Goal: Communication & Community: Share content

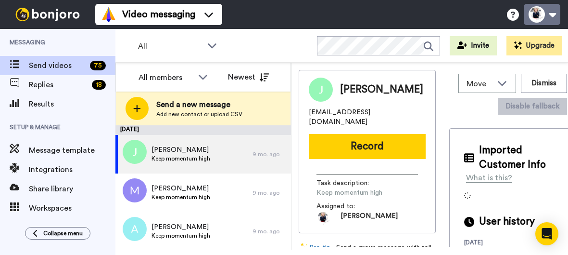
click at [552, 16] on button at bounding box center [542, 14] width 37 height 21
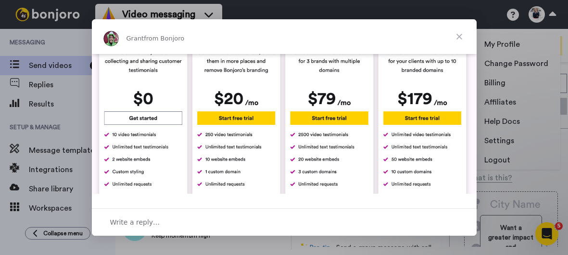
scroll to position [425, 0]
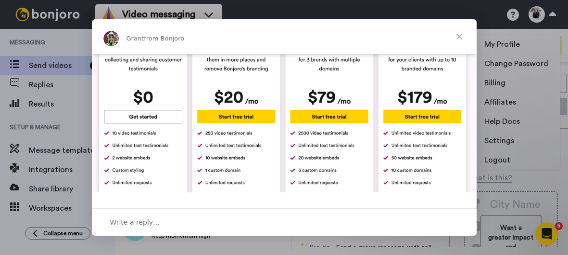
click at [461, 37] on span "Close" at bounding box center [459, 36] width 35 height 35
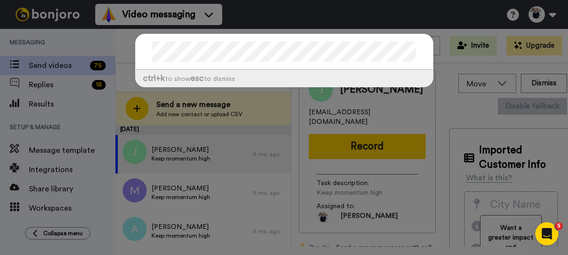
click at [455, 20] on div "ctrl +k to show esc to dismiss" at bounding box center [284, 127] width 568 height 255
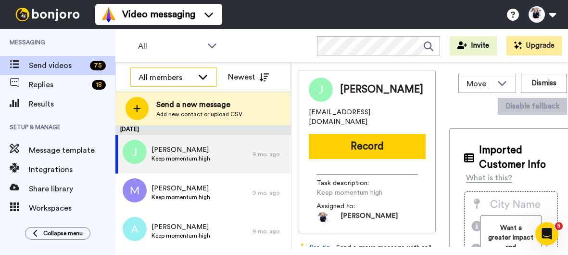
click at [172, 74] on div "All members" at bounding box center [166, 78] width 55 height 12
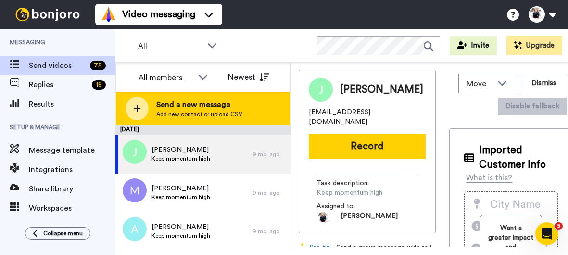
click at [220, 104] on span "Send a new message" at bounding box center [199, 105] width 86 height 12
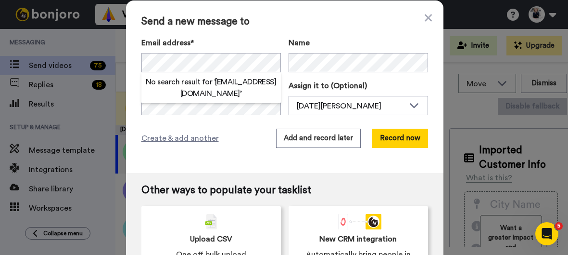
click at [206, 90] on h2 "No search result for ‘ patrick2silke@yahoo.co.uk ’" at bounding box center [211, 87] width 140 height 23
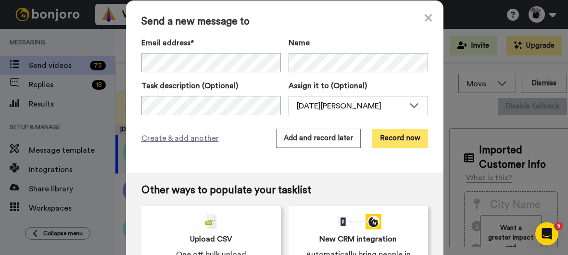
click at [398, 140] on button "Record now" at bounding box center [401, 138] width 56 height 19
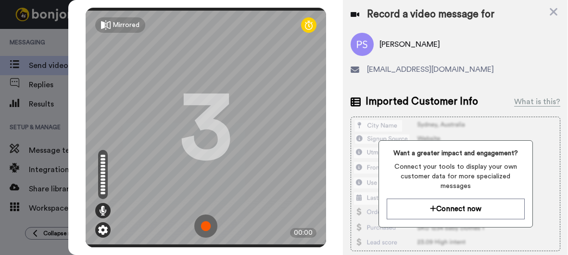
click at [102, 225] on img at bounding box center [103, 230] width 10 height 10
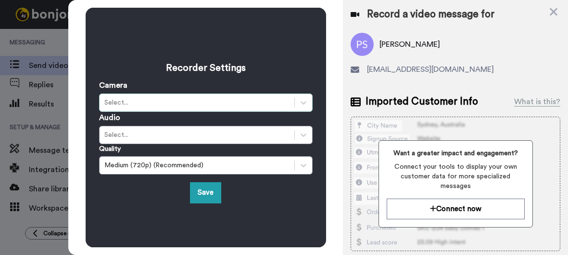
click at [149, 99] on div "Select..." at bounding box center [196, 103] width 185 height 10
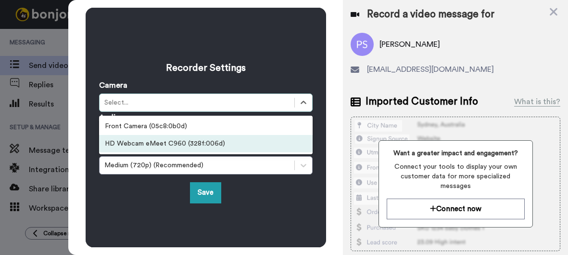
click at [140, 139] on div "HD Webcam eMeet C960 (328f:006d)" at bounding box center [206, 143] width 214 height 17
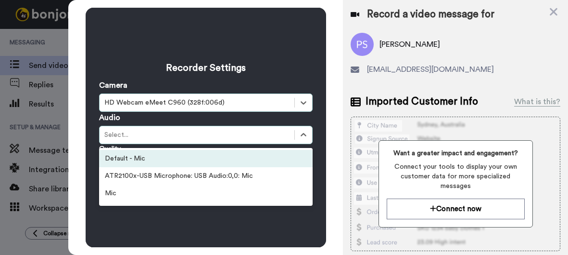
click at [141, 133] on div "Select..." at bounding box center [196, 135] width 185 height 10
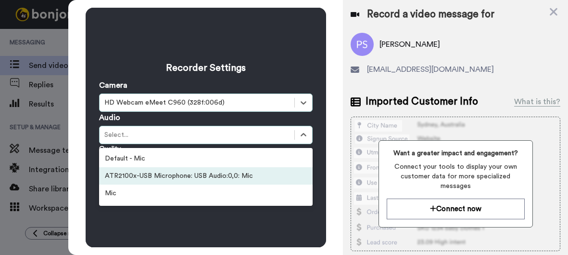
click at [139, 170] on div "ATR2100x-USB Microphone: USB Audio:0,0: Mic" at bounding box center [206, 175] width 214 height 17
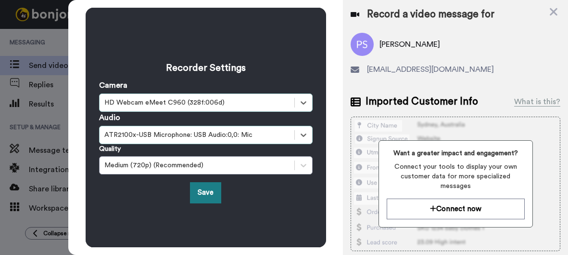
click at [203, 185] on button "Save" at bounding box center [205, 192] width 31 height 21
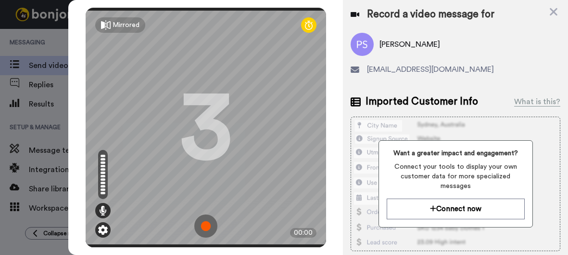
click at [101, 225] on img at bounding box center [103, 230] width 10 height 10
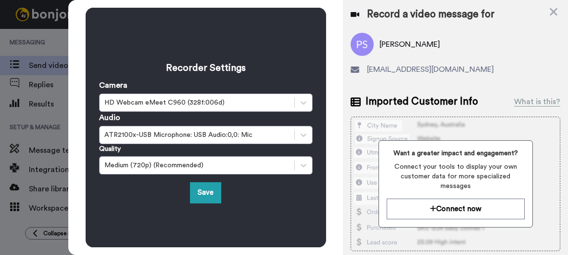
click at [215, 179] on div "Recorder Settings Camera HD Webcam eMeet C960 (328f:006d) Audio ATR2100x-USB Mi…" at bounding box center [206, 126] width 214 height 151
click at [209, 186] on button "Save" at bounding box center [205, 192] width 31 height 21
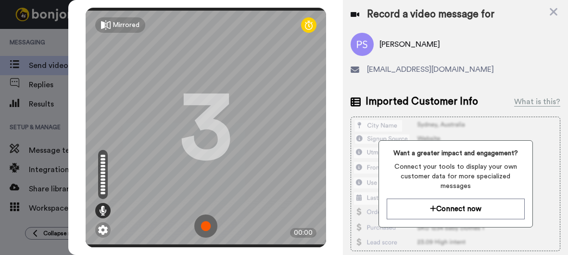
click at [310, 27] on icon at bounding box center [309, 25] width 8 height 10
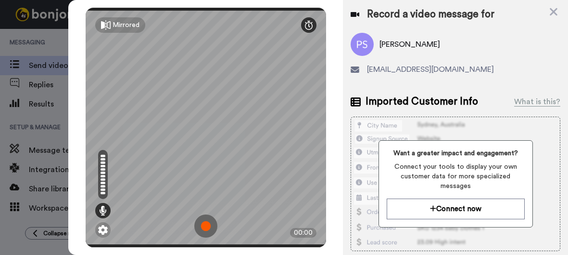
click at [310, 27] on icon at bounding box center [309, 25] width 8 height 10
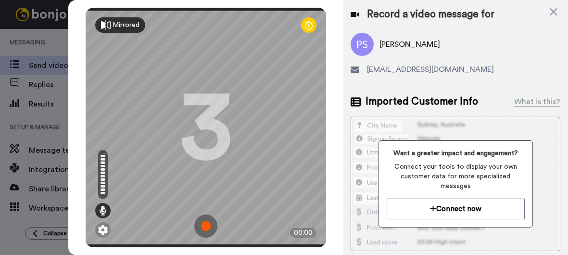
click at [112, 27] on div "Mirrored" at bounding box center [120, 24] width 50 height 15
click at [203, 218] on img at bounding box center [205, 225] width 23 height 23
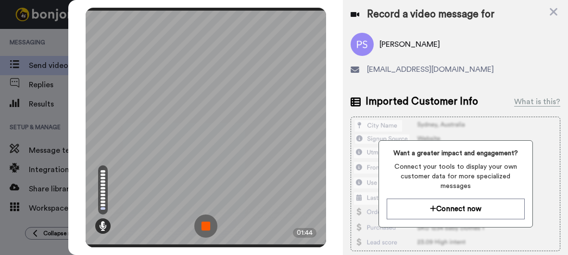
click at [203, 219] on img at bounding box center [205, 225] width 23 height 23
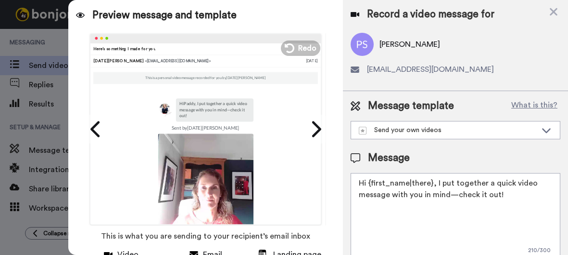
click at [191, 103] on p "Hi Paddy , I put together a quick video message with you in mind—check it out!" at bounding box center [215, 110] width 70 height 18
drag, startPoint x: 193, startPoint y: 104, endPoint x: 210, endPoint y: 109, distance: 17.7
click at [210, 109] on p "Hi Paddy , I put together a quick video message with you in mind—check it out!" at bounding box center [215, 110] width 70 height 18
drag, startPoint x: 177, startPoint y: 231, endPoint x: 286, endPoint y: 236, distance: 109.8
click at [286, 236] on span "This is what you are sending to your recipient’s email inbox" at bounding box center [205, 235] width 209 height 21
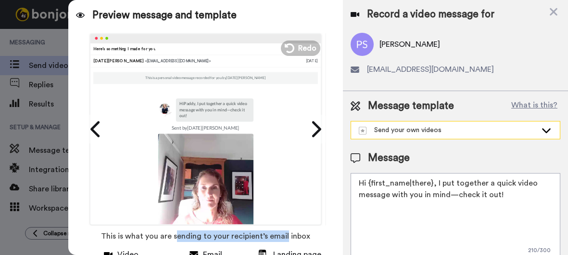
click at [548, 128] on icon at bounding box center [547, 130] width 12 height 10
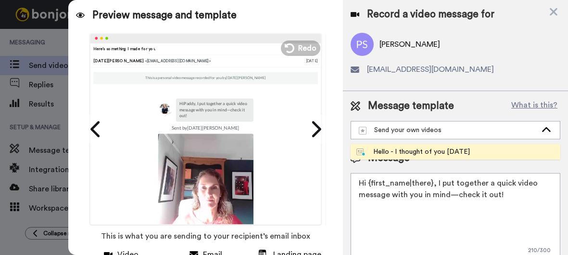
click at [465, 146] on li "Hello - I thought of you today" at bounding box center [456, 151] width 210 height 15
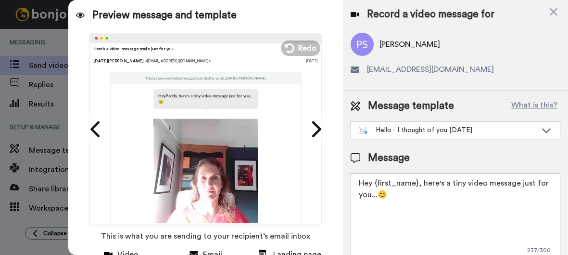
click at [395, 191] on textarea "Hey {first_name}, here's a tiny video message just for you...😊" at bounding box center [456, 216] width 210 height 87
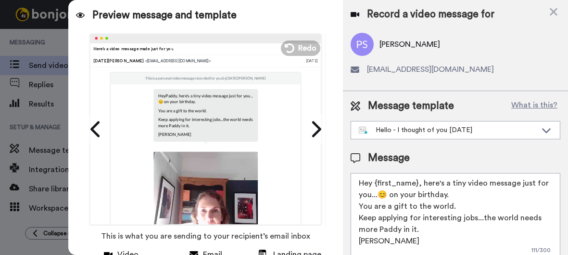
click at [517, 216] on textarea "Hey {first_name}, here's a tiny video message just for you...😊 on your birthday…" at bounding box center [456, 216] width 210 height 87
click at [459, 206] on textarea "Hey {first_name}, here's a tiny video message just for you...😊 on your birthday…" at bounding box center [456, 216] width 210 height 87
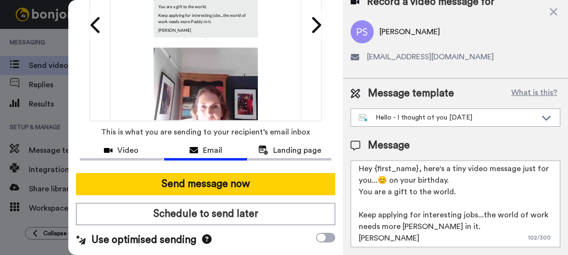
scroll to position [108, 0]
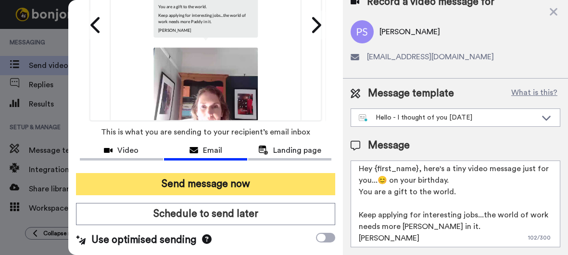
type textarea "Hey {first_name}, here's a tiny video message just for you...😊 on your birthday…"
click at [255, 177] on button "Send message now" at bounding box center [206, 184] width 260 height 22
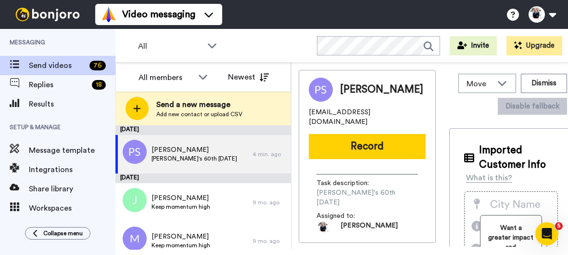
scroll to position [0, 0]
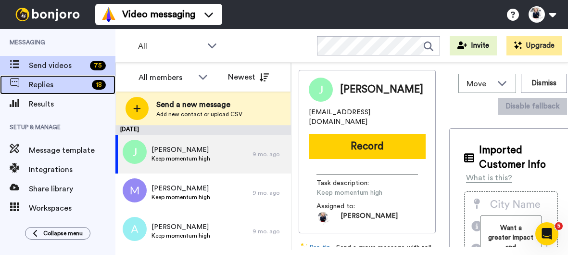
click at [54, 82] on span "Replies" at bounding box center [58, 85] width 59 height 12
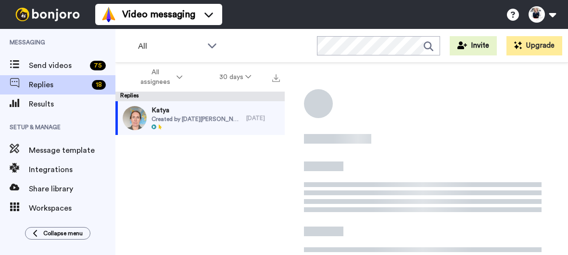
scroll to position [91, 0]
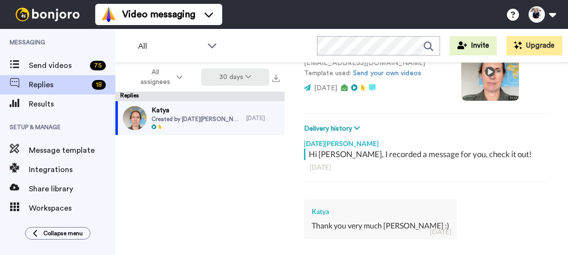
click at [247, 75] on icon at bounding box center [248, 76] width 6 height 7
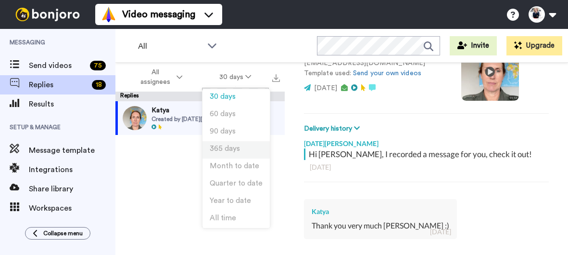
click at [229, 143] on li "365 days" at bounding box center [236, 149] width 67 height 17
type textarea "x"
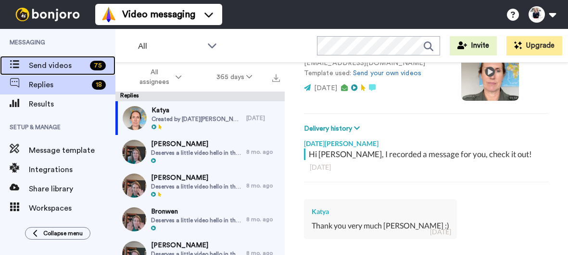
click at [58, 70] on span "Send videos" at bounding box center [57, 66] width 57 height 12
